Goal: Transaction & Acquisition: Purchase product/service

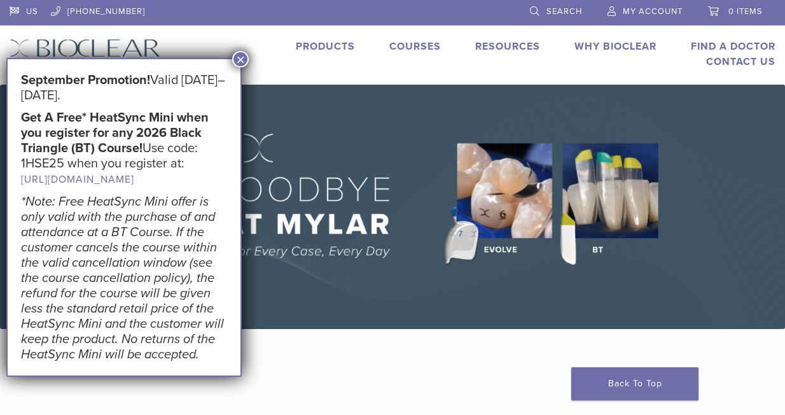
click at [237, 60] on button "×" at bounding box center [240, 59] width 17 height 17
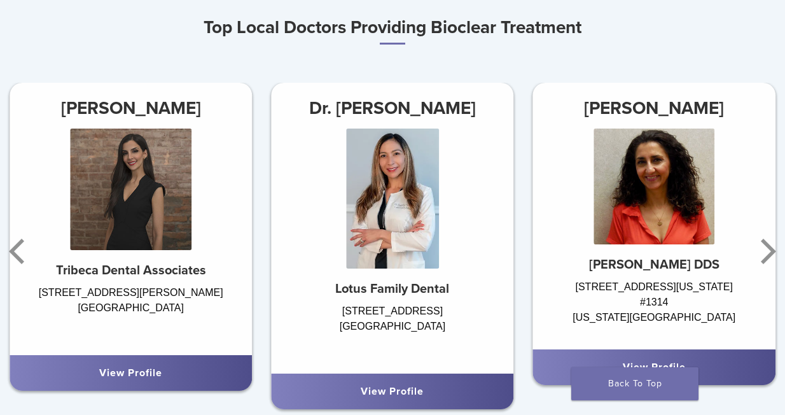
scroll to position [688, 0]
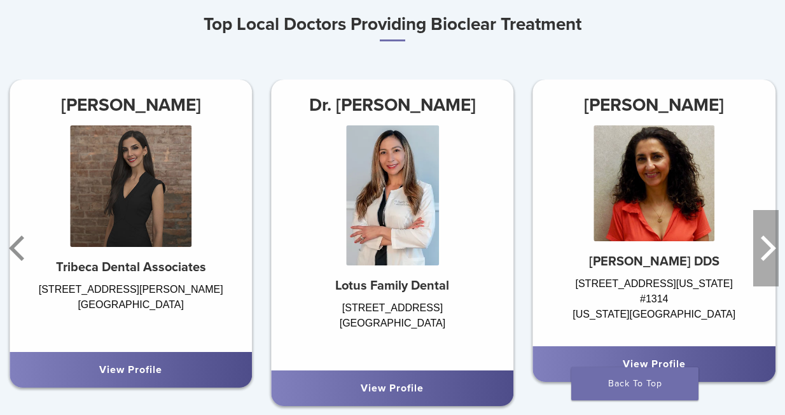
click at [770, 251] on icon "Next" at bounding box center [768, 247] width 15 height 25
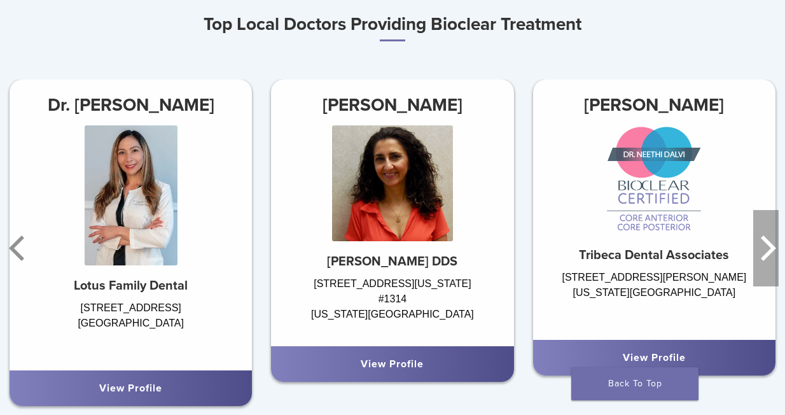
click at [770, 251] on icon "Next" at bounding box center [768, 247] width 15 height 25
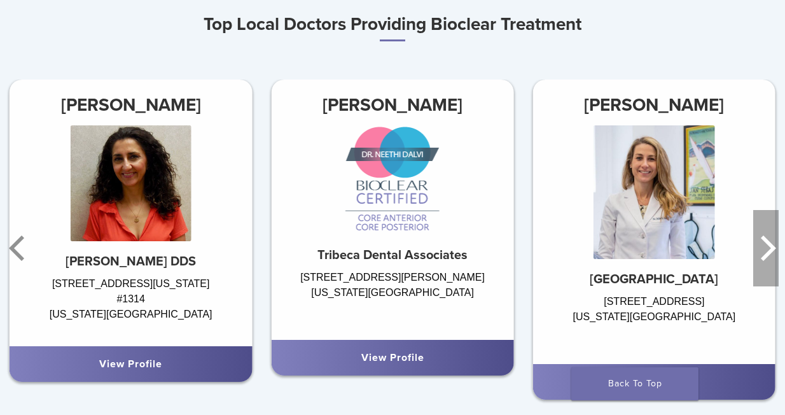
click at [770, 251] on icon "Next" at bounding box center [768, 247] width 15 height 25
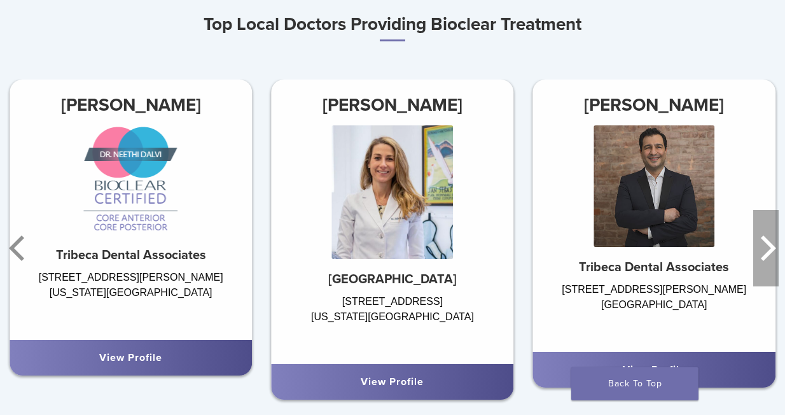
click at [770, 251] on icon "Next" at bounding box center [768, 247] width 15 height 25
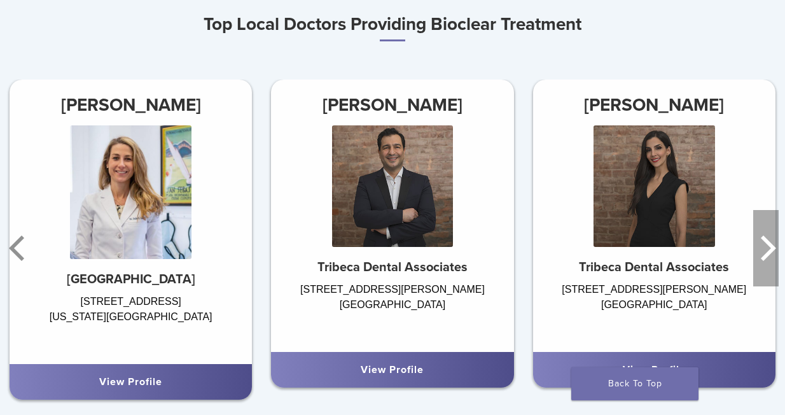
click at [770, 251] on icon "Next" at bounding box center [768, 247] width 15 height 25
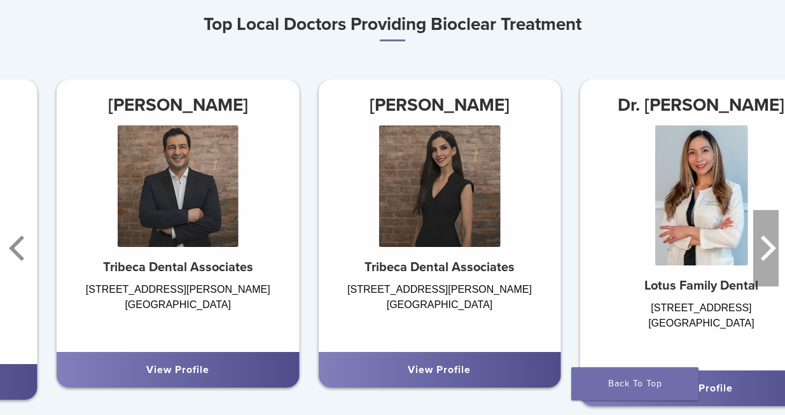
click at [770, 251] on icon "Next" at bounding box center [768, 247] width 15 height 25
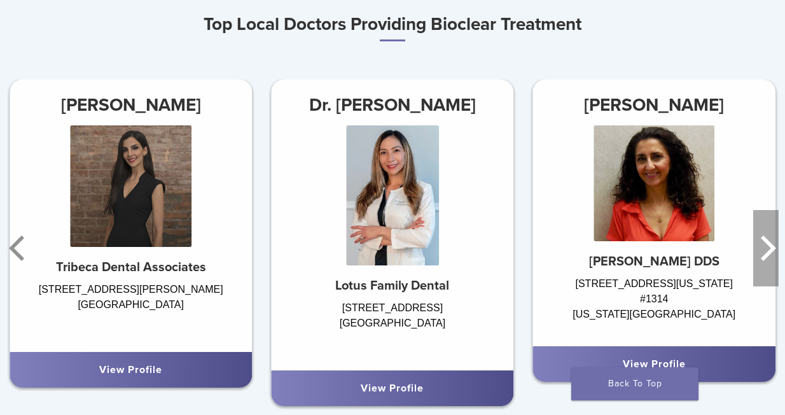
click at [770, 251] on icon "Next" at bounding box center [768, 247] width 15 height 25
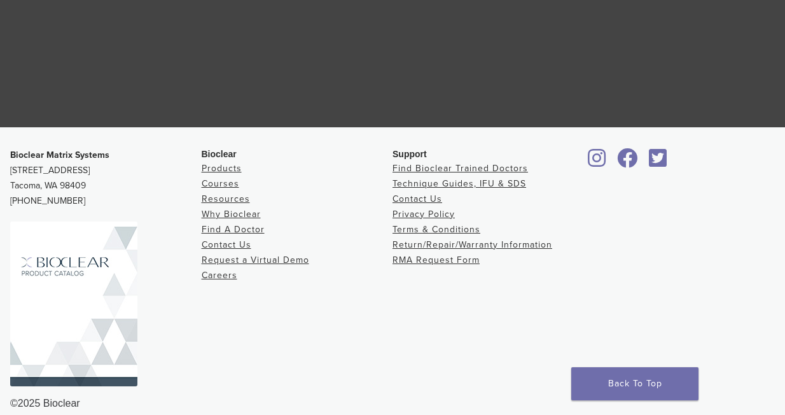
scroll to position [2448, 0]
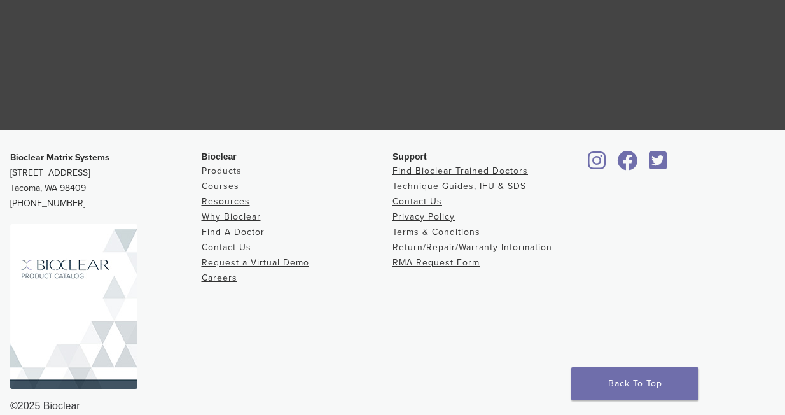
click at [210, 174] on link "Products" at bounding box center [222, 170] width 40 height 11
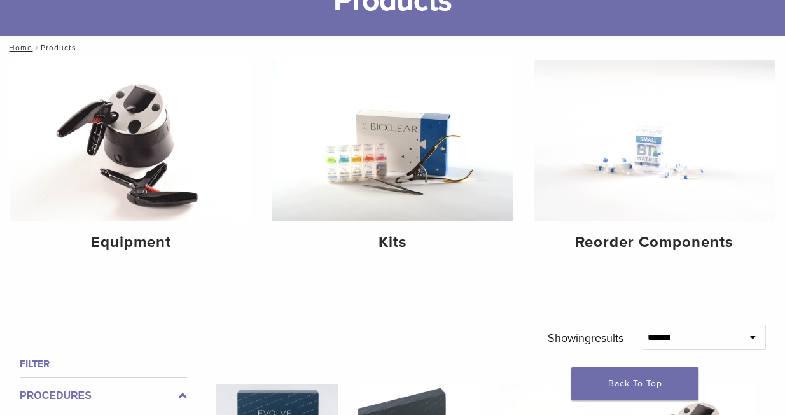
scroll to position [111, 0]
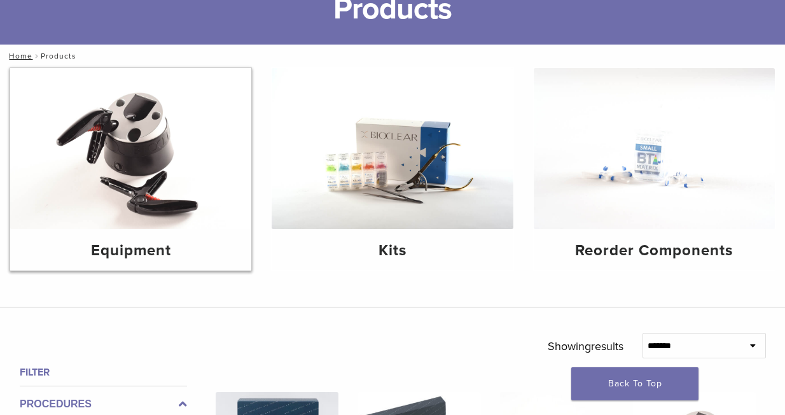
click at [159, 159] on img at bounding box center [130, 148] width 241 height 161
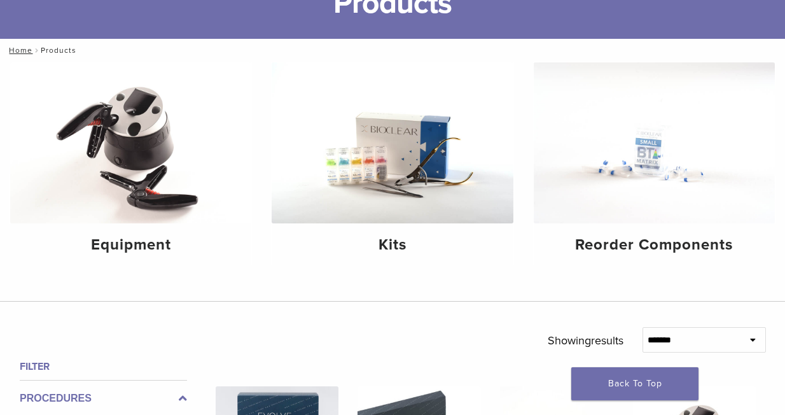
scroll to position [118, 0]
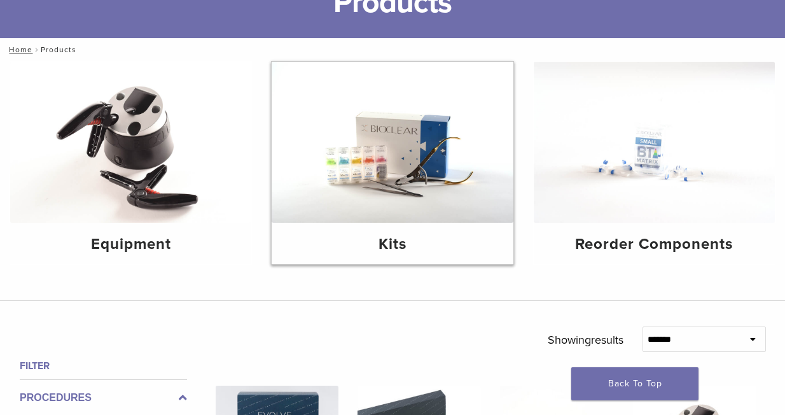
click at [362, 186] on img at bounding box center [392, 142] width 241 height 161
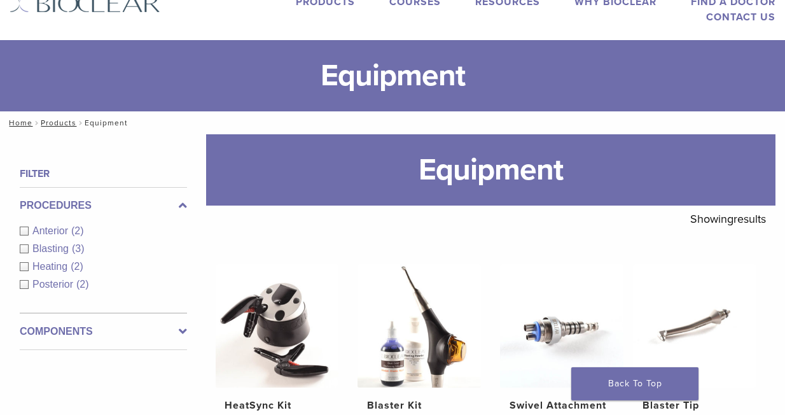
scroll to position [46, 0]
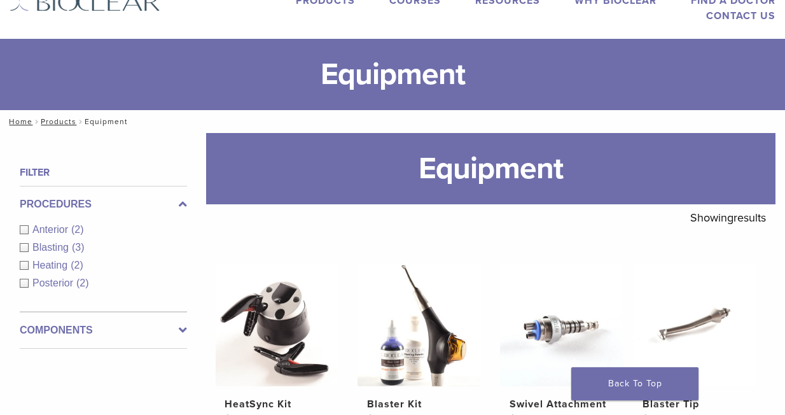
click at [31, 230] on div "Anterior (2)" at bounding box center [103, 229] width 167 height 15
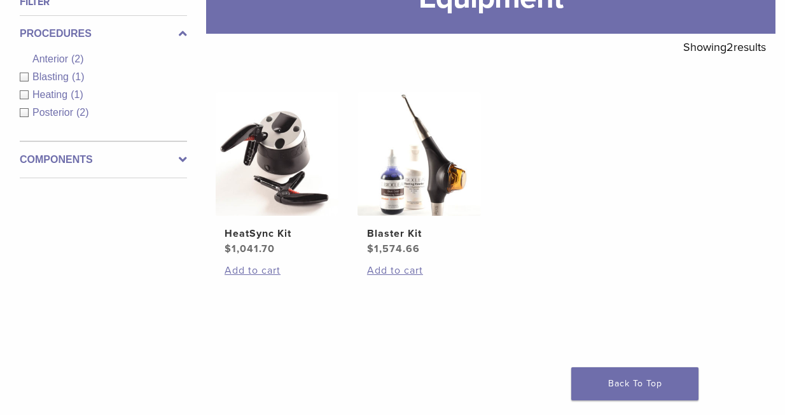
scroll to position [214, 0]
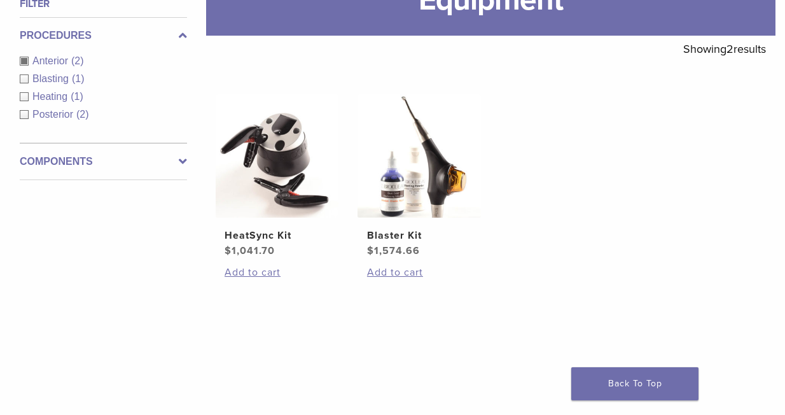
click at [22, 81] on div "Blasting (1)" at bounding box center [103, 78] width 167 height 15
click at [28, 103] on div "Procedures Anterior (2) Blasting (1) Heating (1) Posterior (2)" at bounding box center [103, 80] width 167 height 126
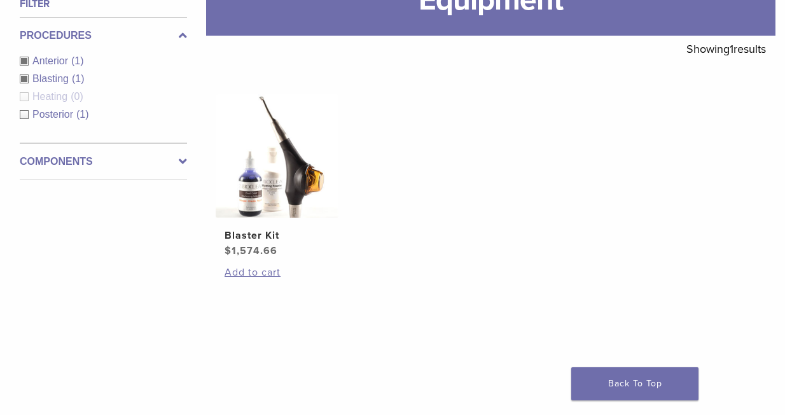
click at [22, 116] on div "Posterior (1)" at bounding box center [103, 114] width 167 height 15
click at [25, 91] on div "Procedures Anterior (1) Blasting (1) Heating (0) Posterior (1)" at bounding box center [103, 80] width 167 height 126
click at [26, 95] on div "Procedures Anterior (1) Blasting (1) Heating (0) Posterior (1)" at bounding box center [103, 80] width 167 height 126
click at [26, 113] on div "Posterior (1)" at bounding box center [103, 114] width 167 height 15
click at [25, 69] on div "Procedures Anterior (1) Blasting (1) Heating (0) Posterior (1)" at bounding box center [103, 80] width 167 height 126
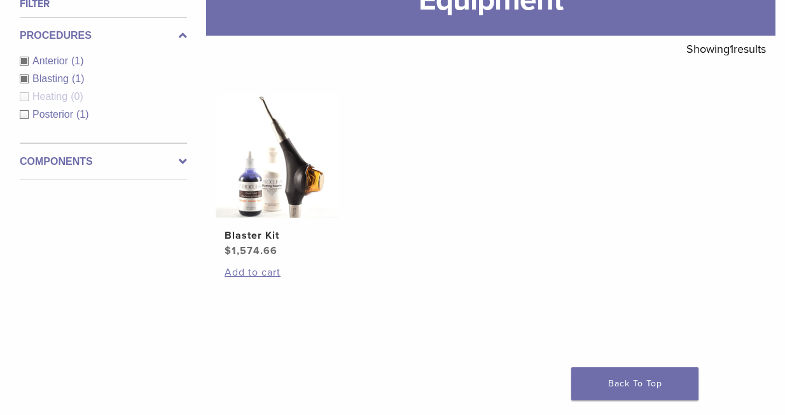
click at [25, 76] on div "Blasting (1)" at bounding box center [103, 78] width 167 height 15
click at [25, 62] on div "Procedures Anterior (1) Blasting (1) Heating (0) Posterior (1)" at bounding box center [103, 80] width 167 height 126
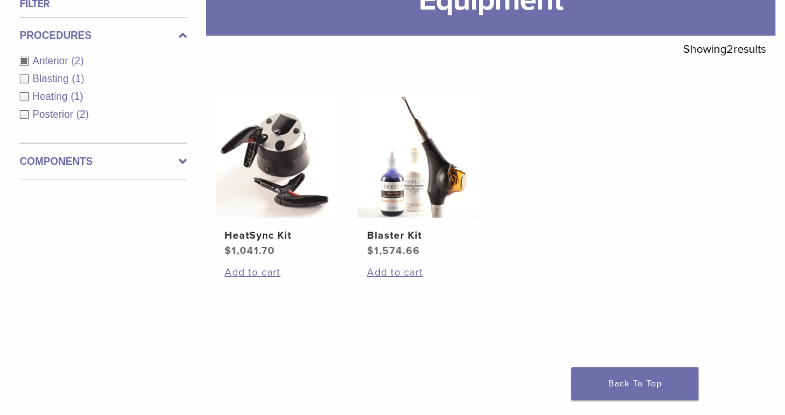
click at [25, 62] on div "Anterior (2)" at bounding box center [103, 60] width 167 height 15
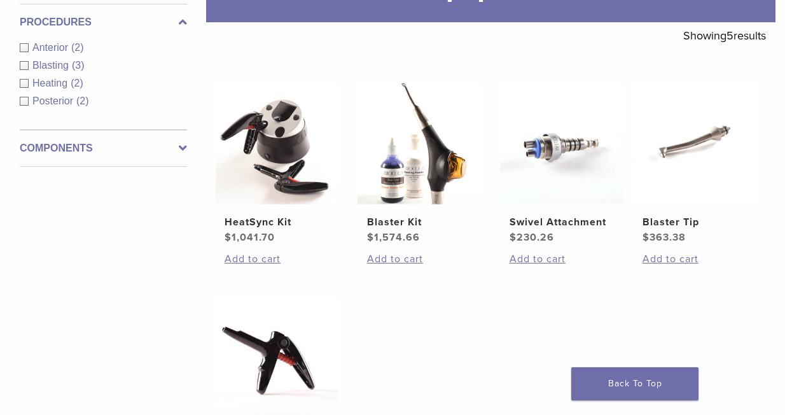
scroll to position [228, 0]
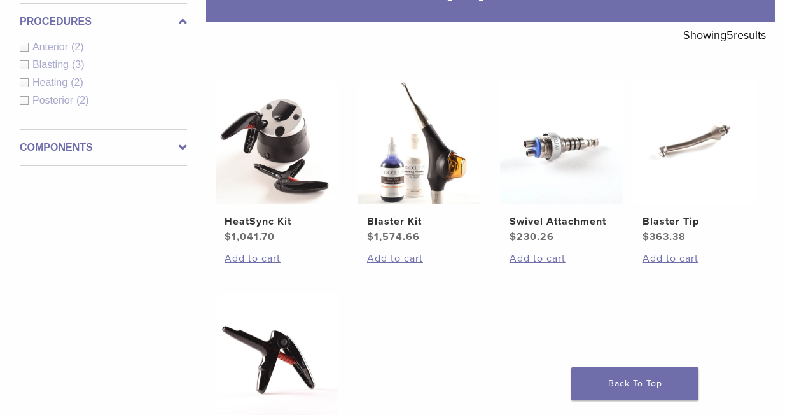
scroll to position [214, 0]
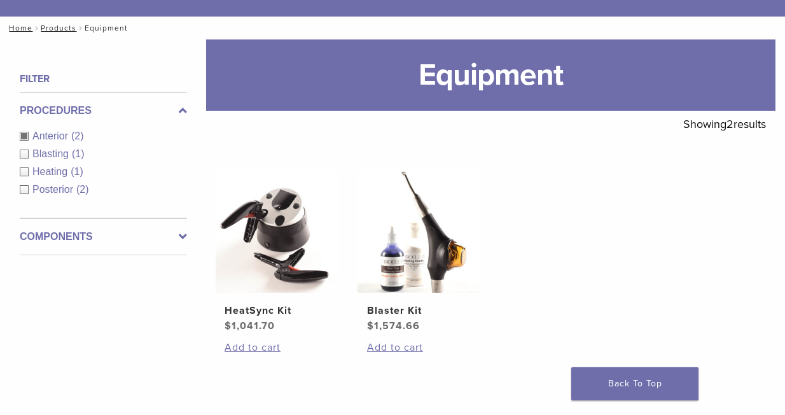
scroll to position [140, 0]
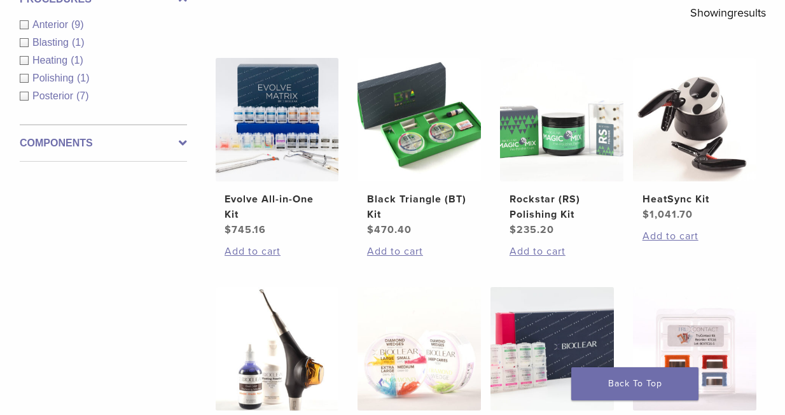
scroll to position [252, 0]
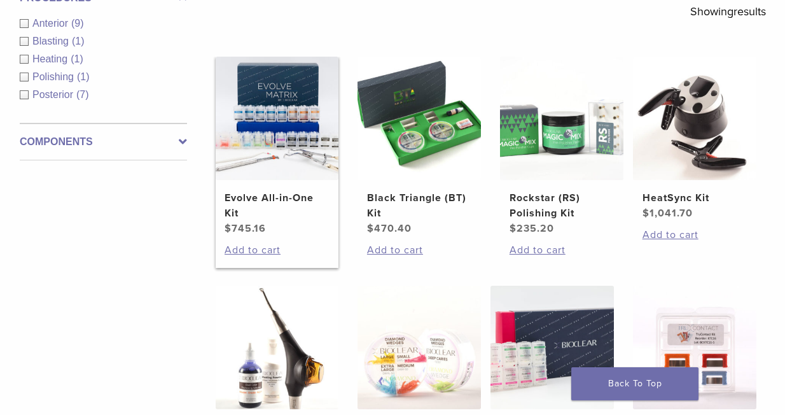
click at [272, 164] on img at bounding box center [277, 118] width 123 height 123
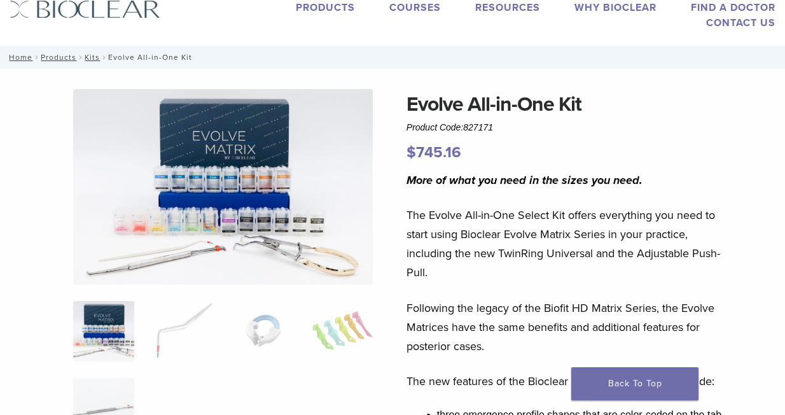
scroll to position [38, 0]
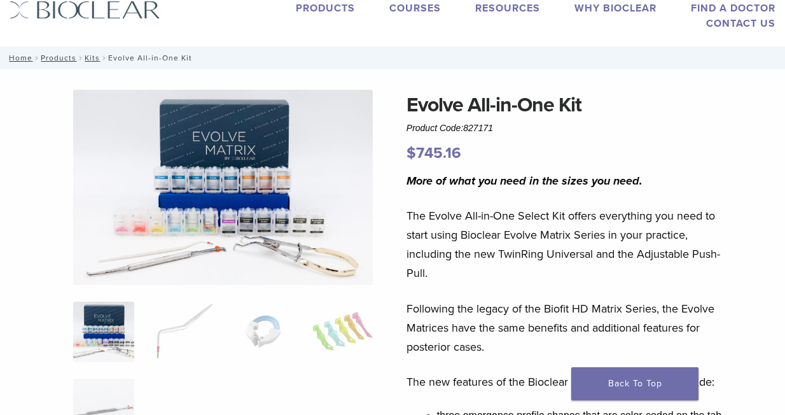
click at [223, 143] on img at bounding box center [223, 187] width 300 height 195
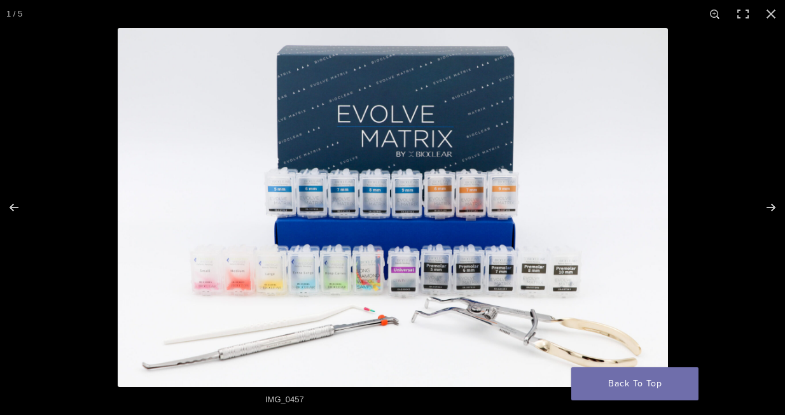
click at [335, 186] on img at bounding box center [393, 207] width 550 height 359
